Goal: Task Accomplishment & Management: Manage account settings

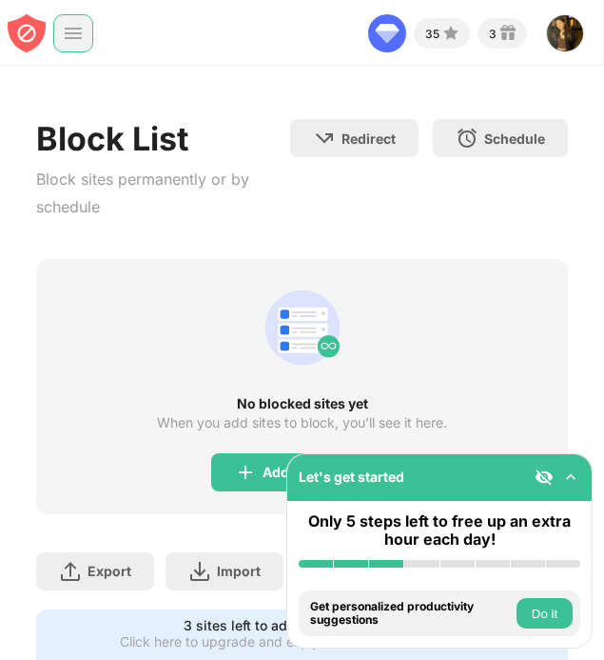
click at [74, 39] on img at bounding box center [73, 33] width 19 height 19
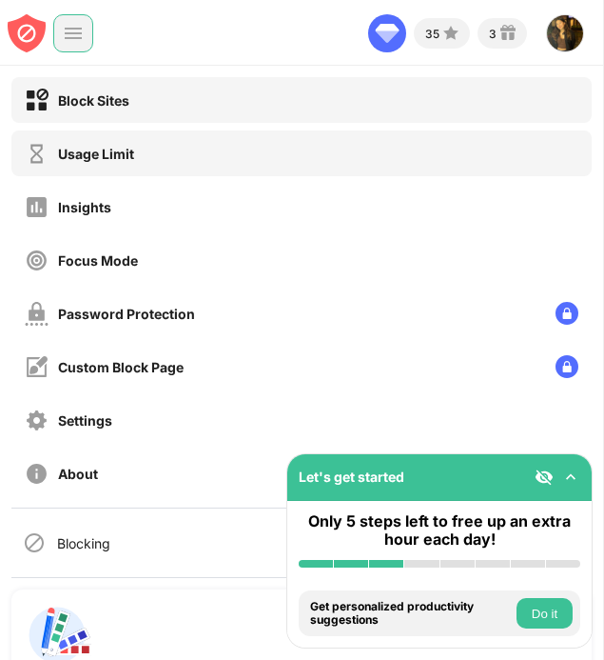
click at [89, 156] on div "Usage Limit" at bounding box center [96, 154] width 76 height 16
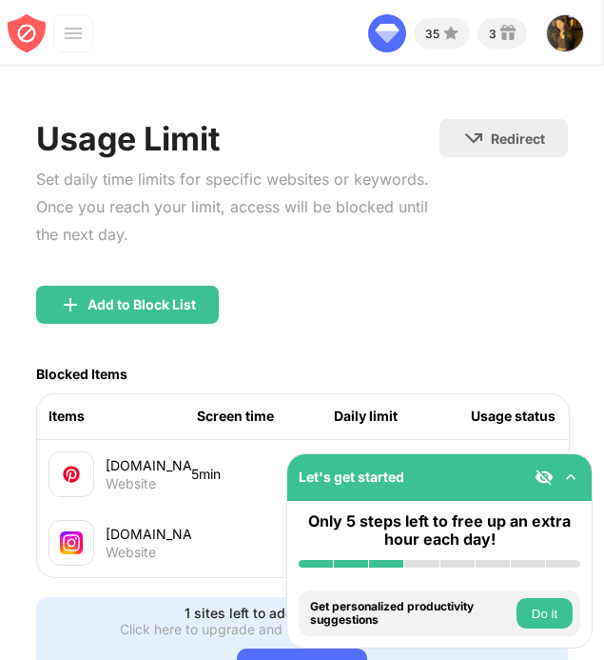
scroll to position [95, 0]
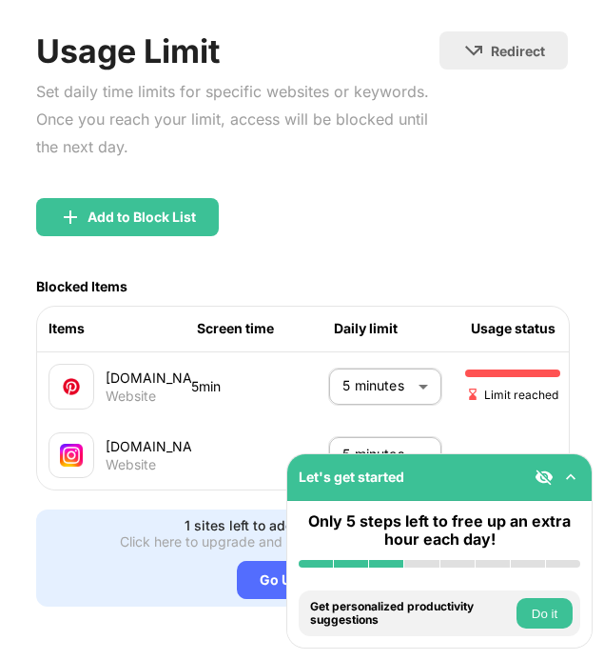
click at [411, 427] on body "Let's get started Only 5 steps left to free up an extra hour each day! Install …" at bounding box center [302, 330] width 604 height 660
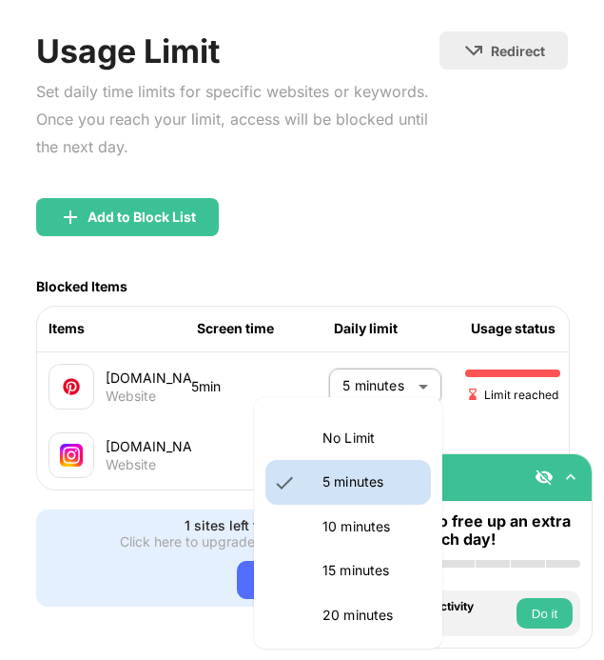
click at [342, 378] on div at bounding box center [302, 330] width 604 height 660
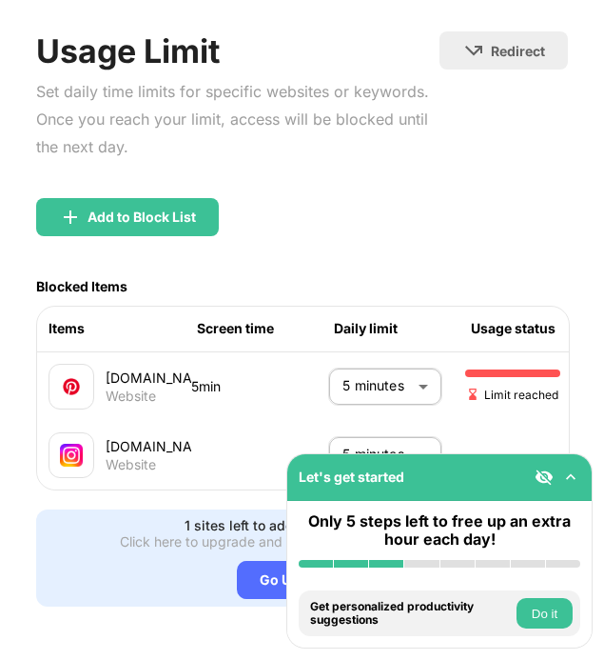
click at [342, 378] on div "No Limit 5 minutes 10 minutes 15 minutes 20 minutes 25 minutes 30 minutes 35 mi…" at bounding box center [302, 330] width 604 height 660
click at [342, 378] on body "Let's get started Only 5 steps left to free up an extra hour each day! Install …" at bounding box center [302, 330] width 604 height 660
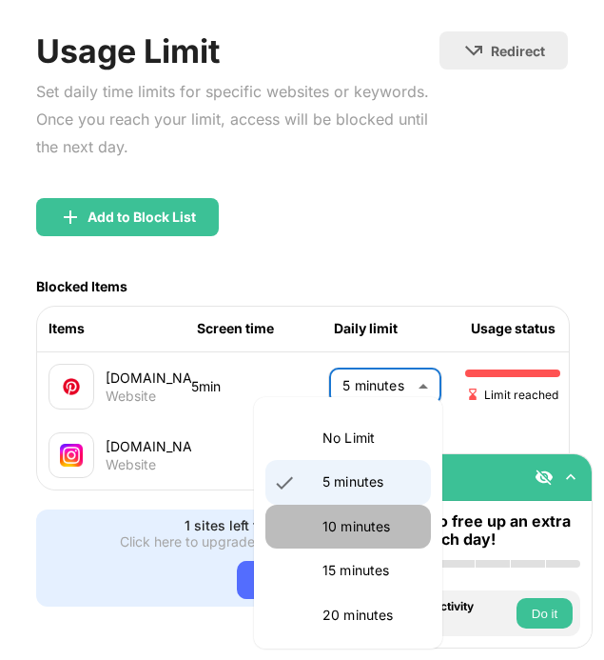
click at [334, 519] on p "10 minutes" at bounding box center [371, 526] width 97 height 21
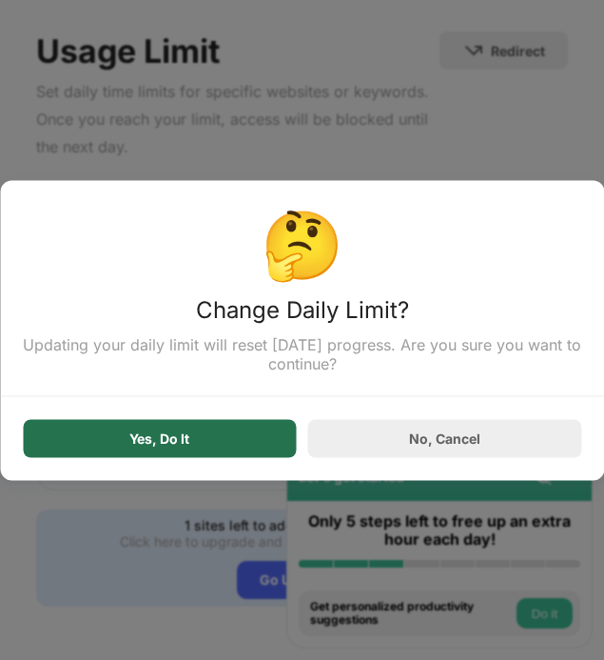
click at [195, 430] on div "Yes, Do It" at bounding box center [160, 438] width 274 height 38
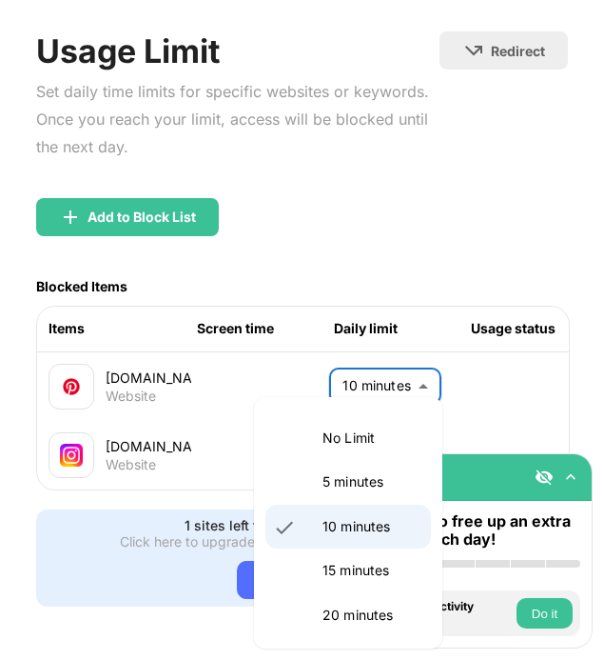
click at [371, 392] on body "Let's get started Only 5 steps left to free up an extra hour each day! Install …" at bounding box center [302, 330] width 604 height 660
click at [292, 468] on li "5 minutes" at bounding box center [349, 482] width 166 height 44
type input "*"
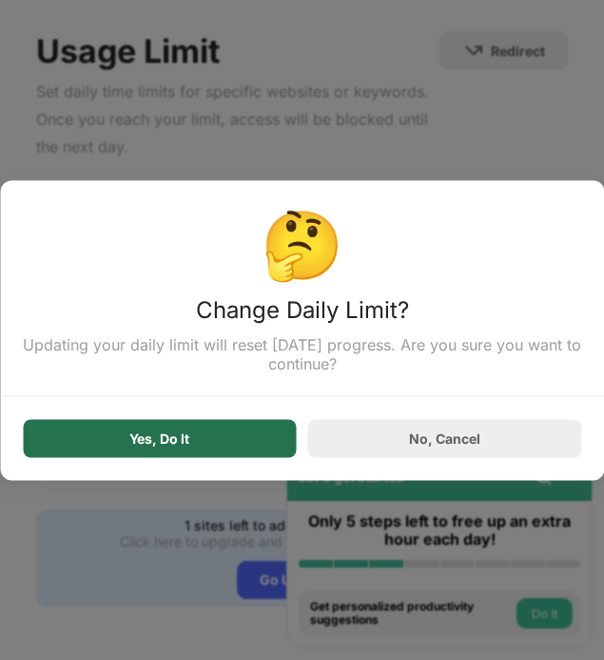
click at [187, 431] on div "Yes, Do It" at bounding box center [160, 438] width 274 height 38
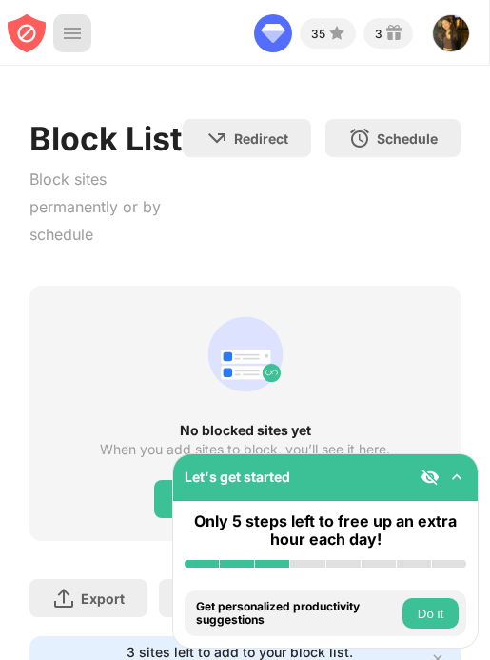
click at [75, 46] on div at bounding box center [72, 33] width 38 height 38
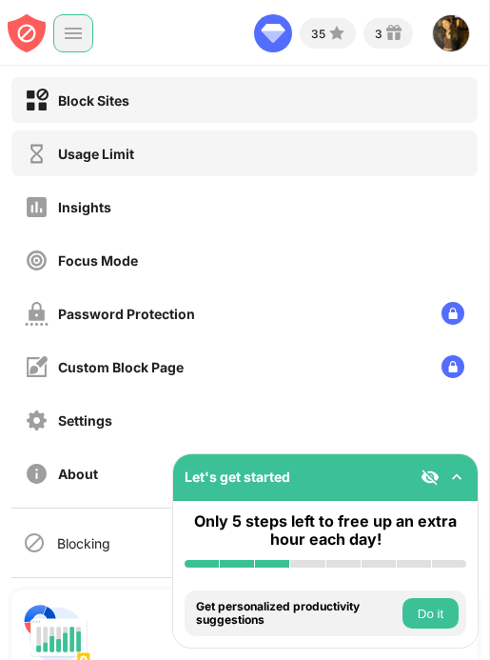
click at [98, 150] on div "Usage Limit" at bounding box center [96, 154] width 76 height 16
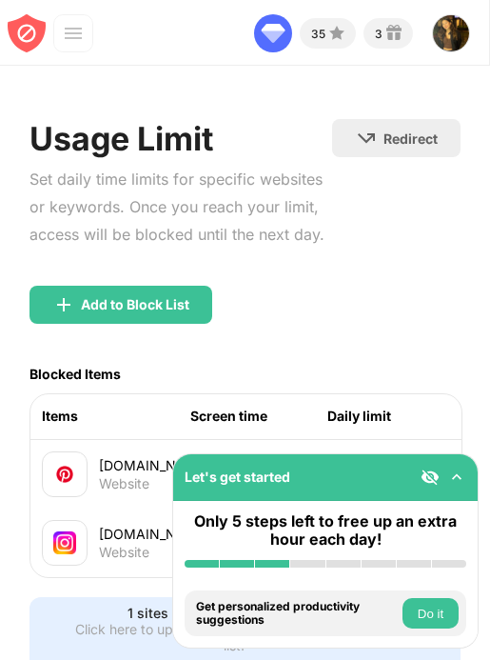
scroll to position [111, 0]
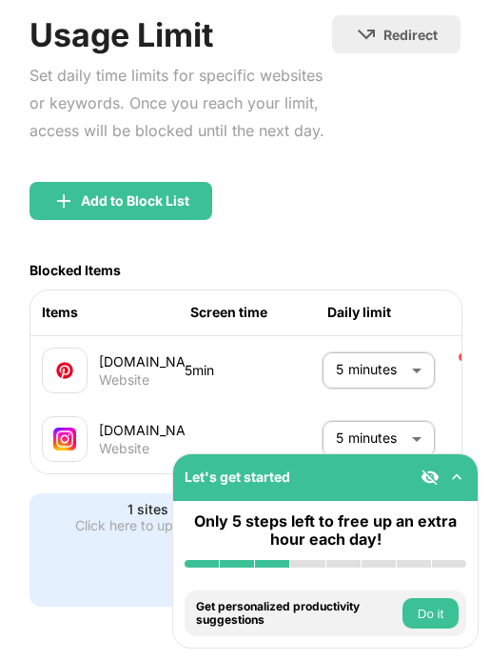
click at [317, 368] on div "5min" at bounding box center [253, 370] width 137 height 21
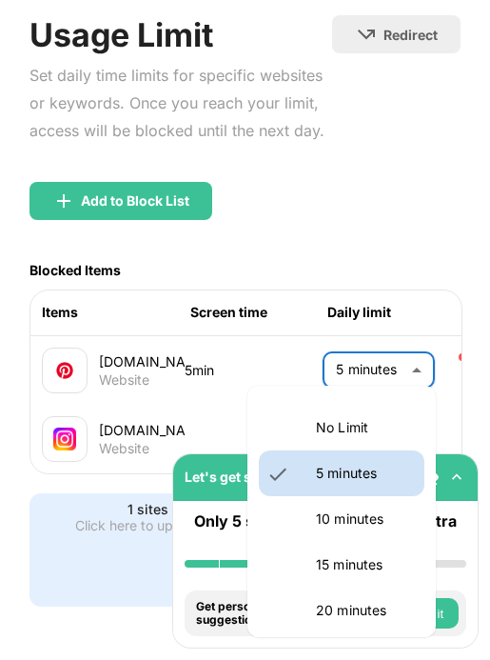
click at [345, 363] on body "Let's get started Only 5 steps left to free up an extra hour each day! Install …" at bounding box center [245, 330] width 490 height 660
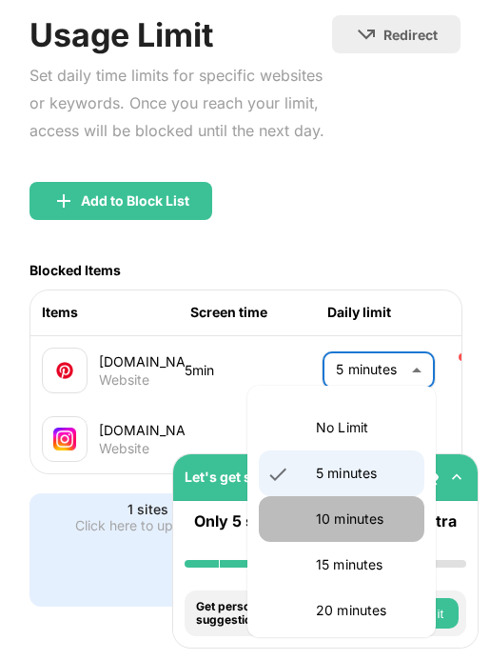
click at [347, 504] on li "10 minutes" at bounding box center [342, 519] width 166 height 46
type input "**"
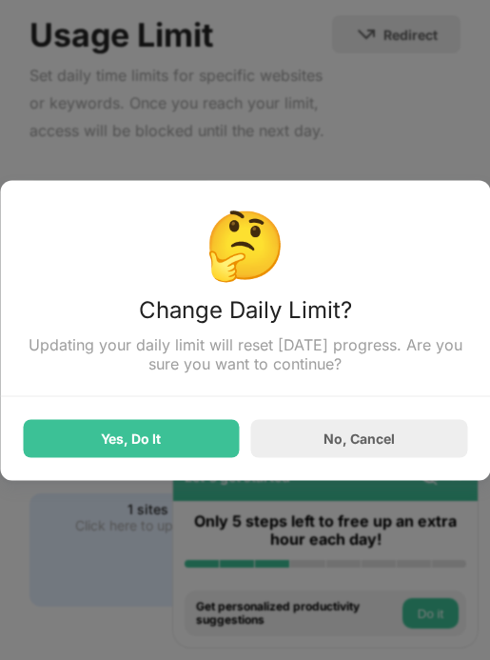
click at [210, 420] on div "Yes, Do It No, Cancel" at bounding box center [245, 426] width 444 height 61
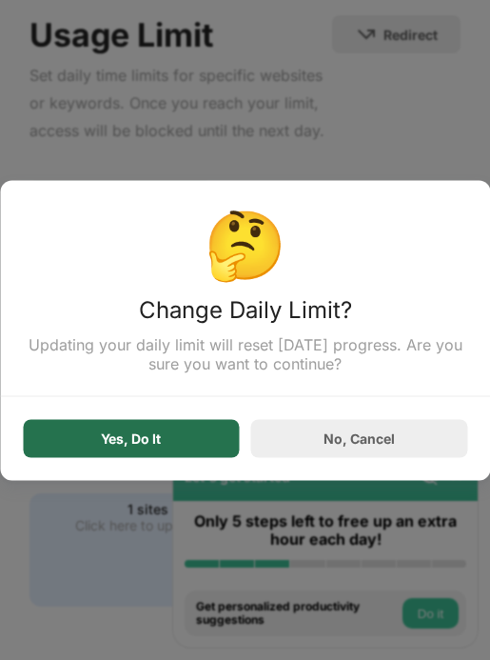
click at [211, 424] on div "Yes, Do It" at bounding box center [131, 438] width 217 height 38
